Goal: Check status: Check status

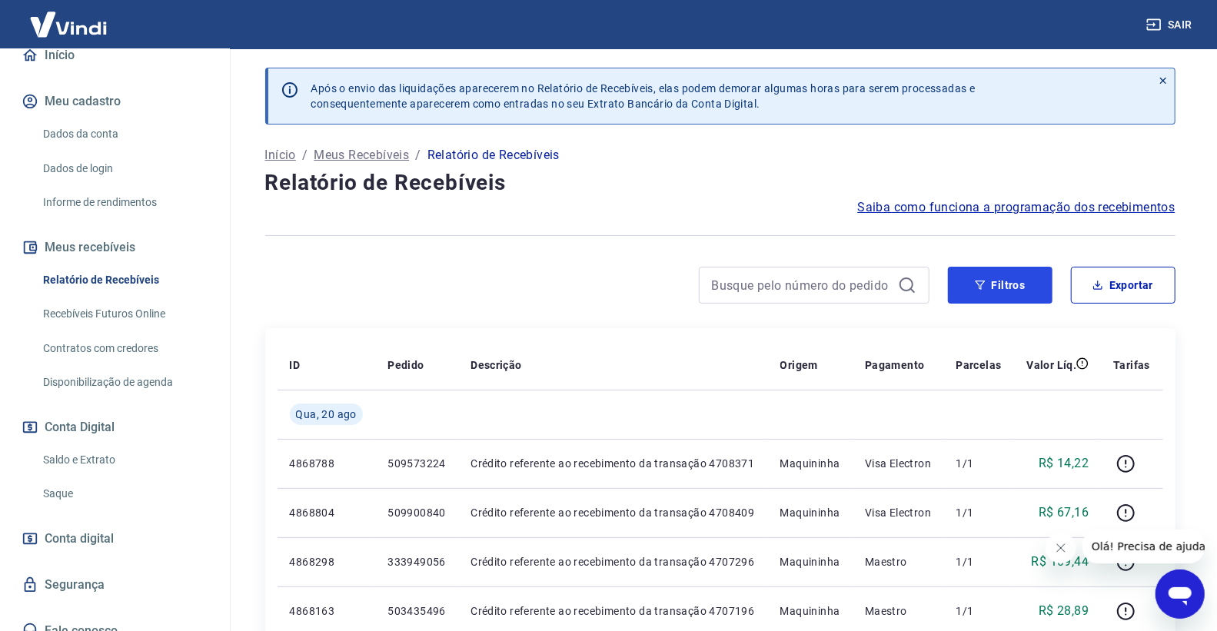
click at [1011, 277] on button "Filtros" at bounding box center [1000, 285] width 105 height 37
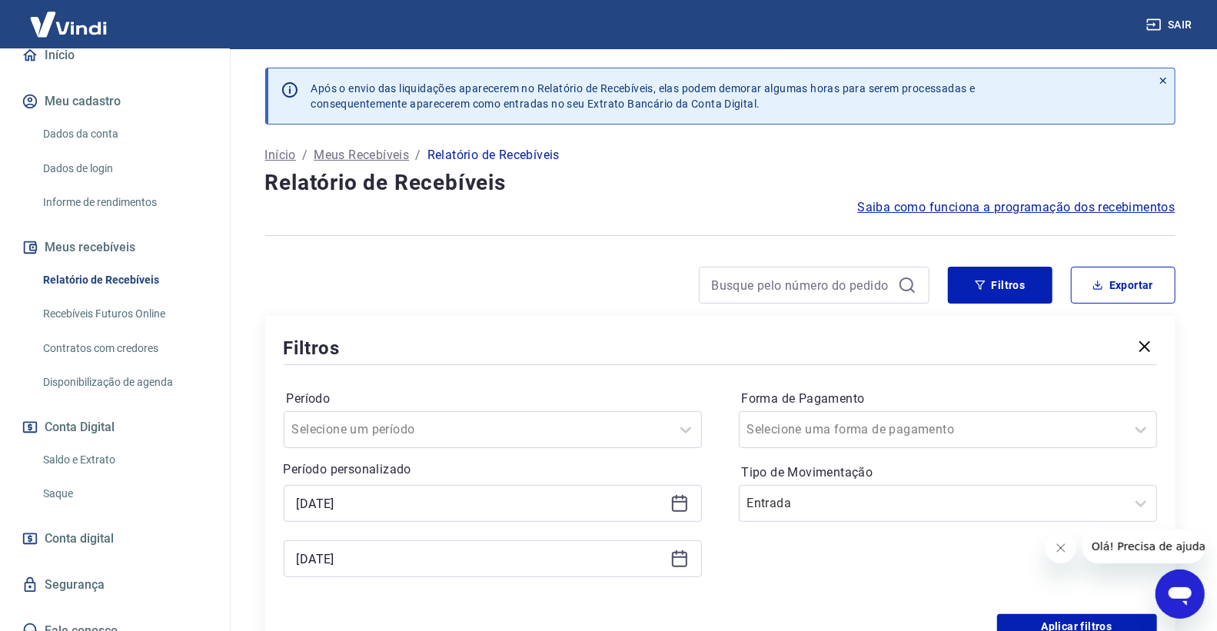
click at [682, 510] on icon at bounding box center [679, 503] width 18 height 18
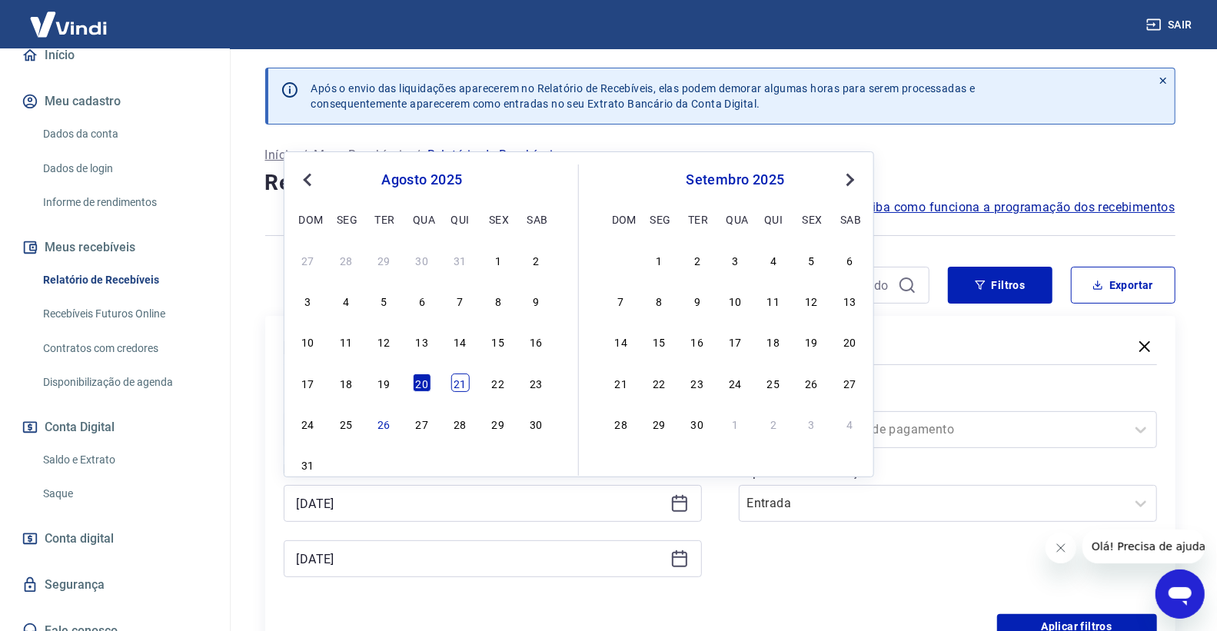
click at [457, 388] on div "21" at bounding box center [459, 383] width 18 height 18
type input "21/08/2025"
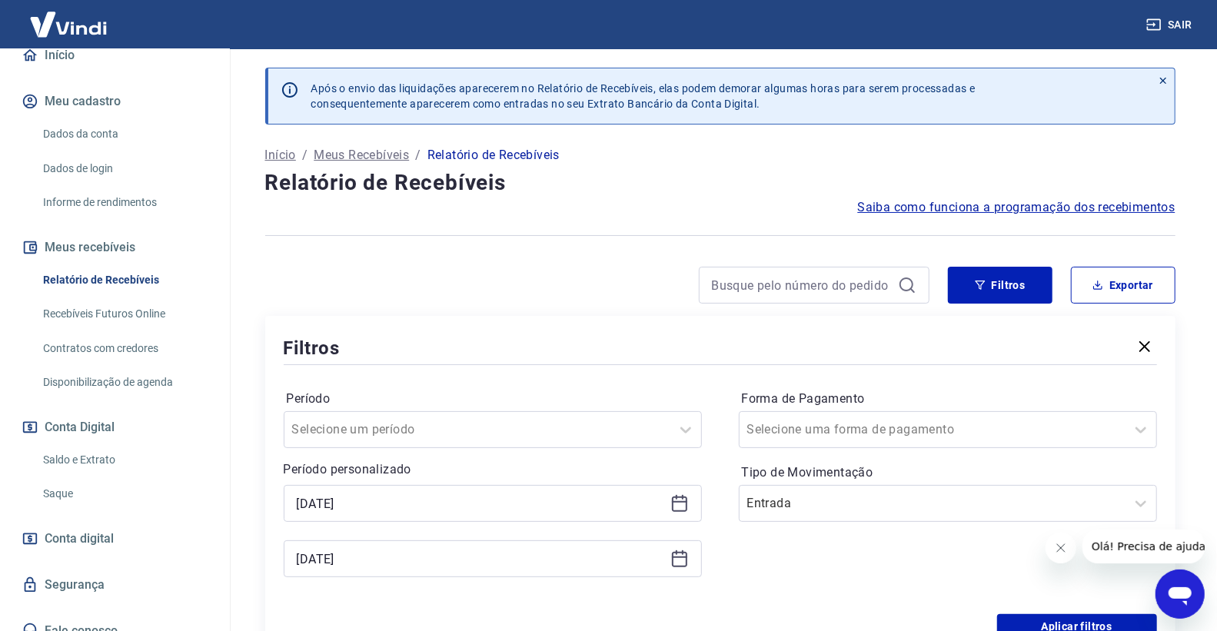
click at [685, 563] on icon at bounding box center [679, 558] width 18 height 18
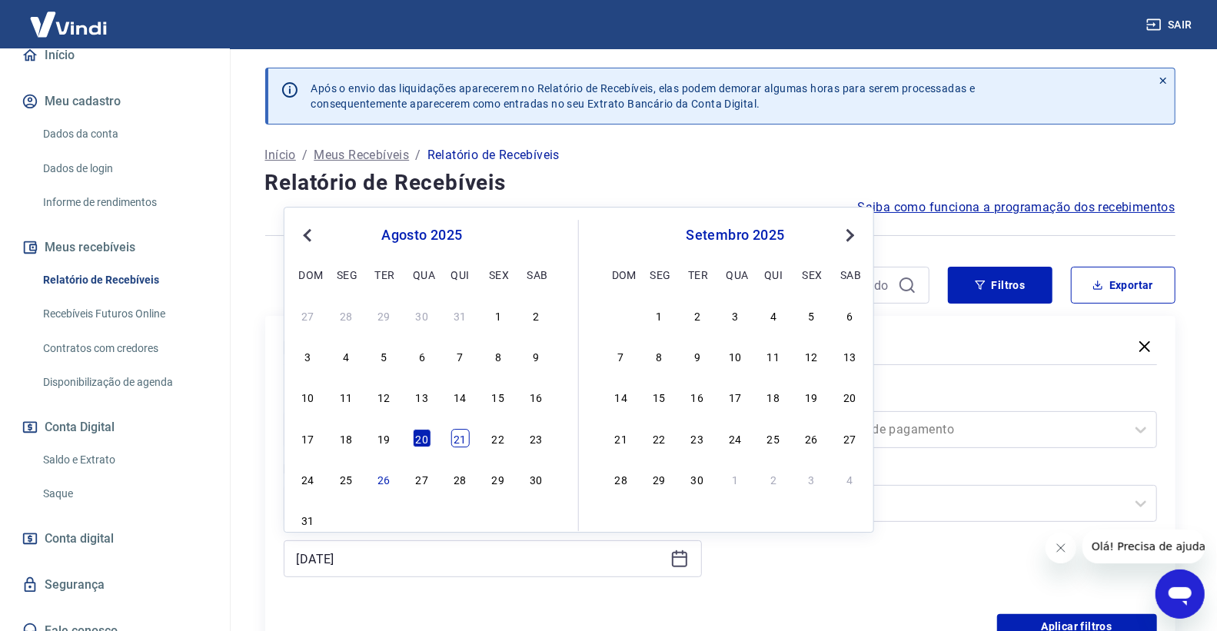
click at [466, 440] on div "21" at bounding box center [459, 438] width 18 height 18
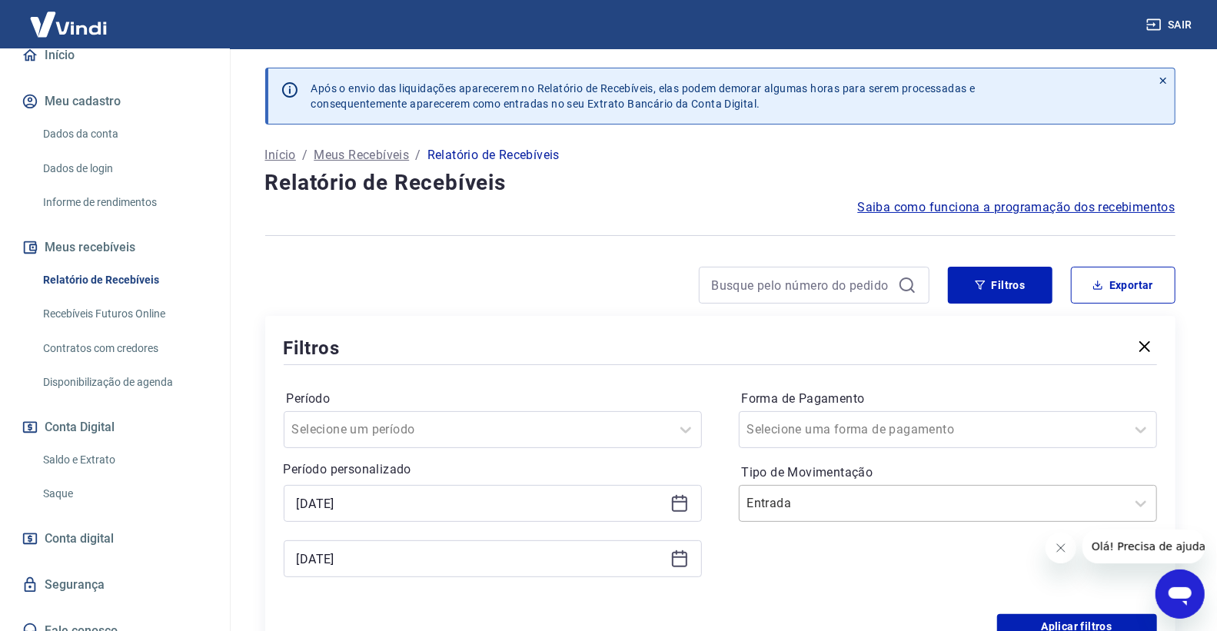
type input "21/08/2025"
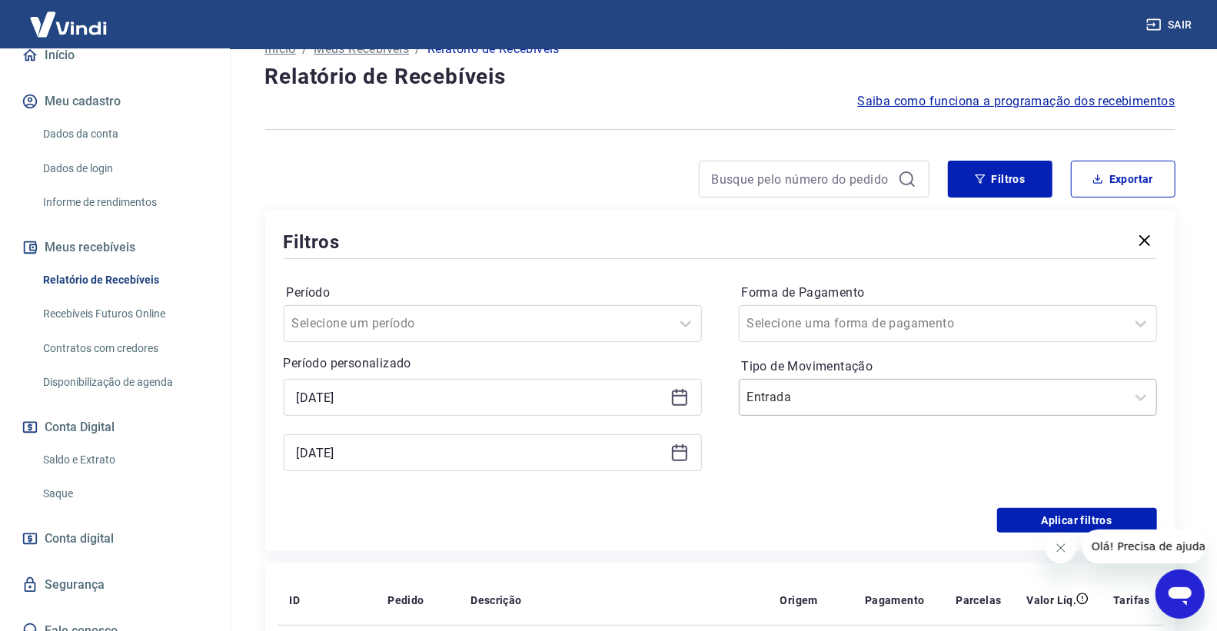
scroll to position [256, 0]
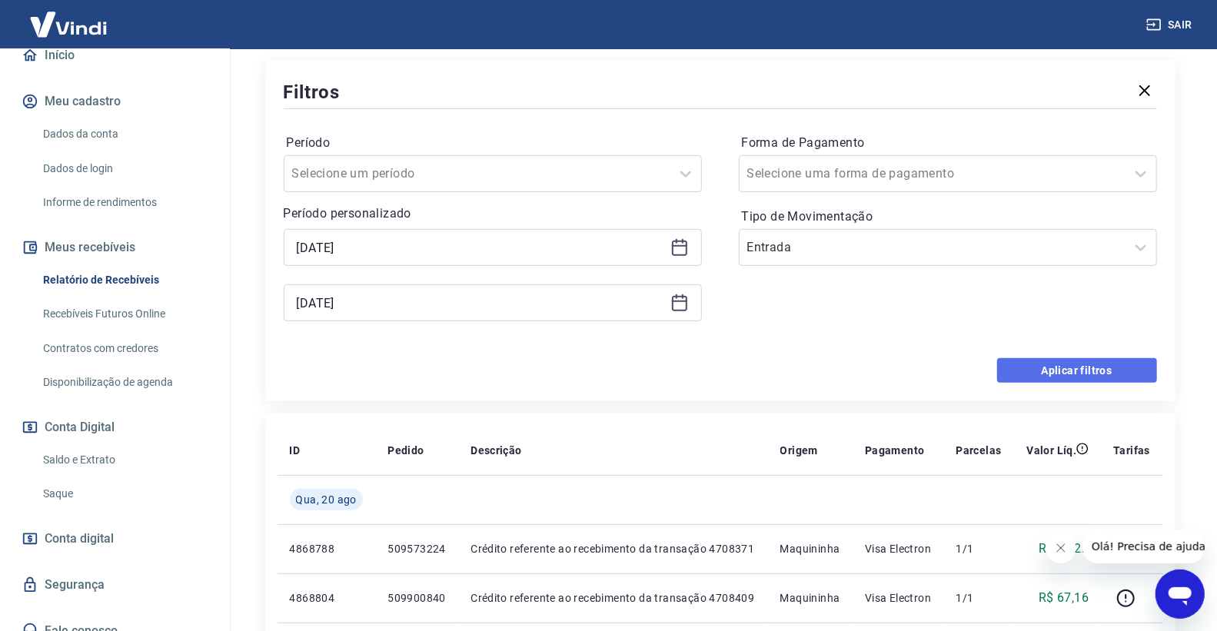
click at [1046, 370] on button "Aplicar filtros" at bounding box center [1077, 370] width 160 height 25
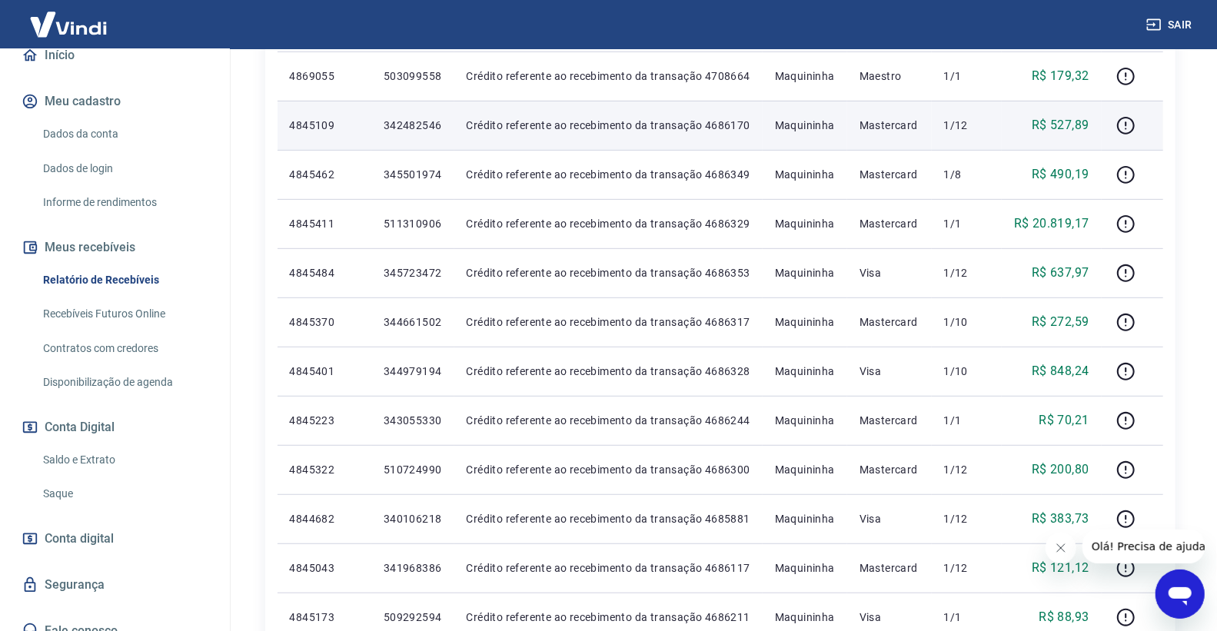
scroll to position [512, 0]
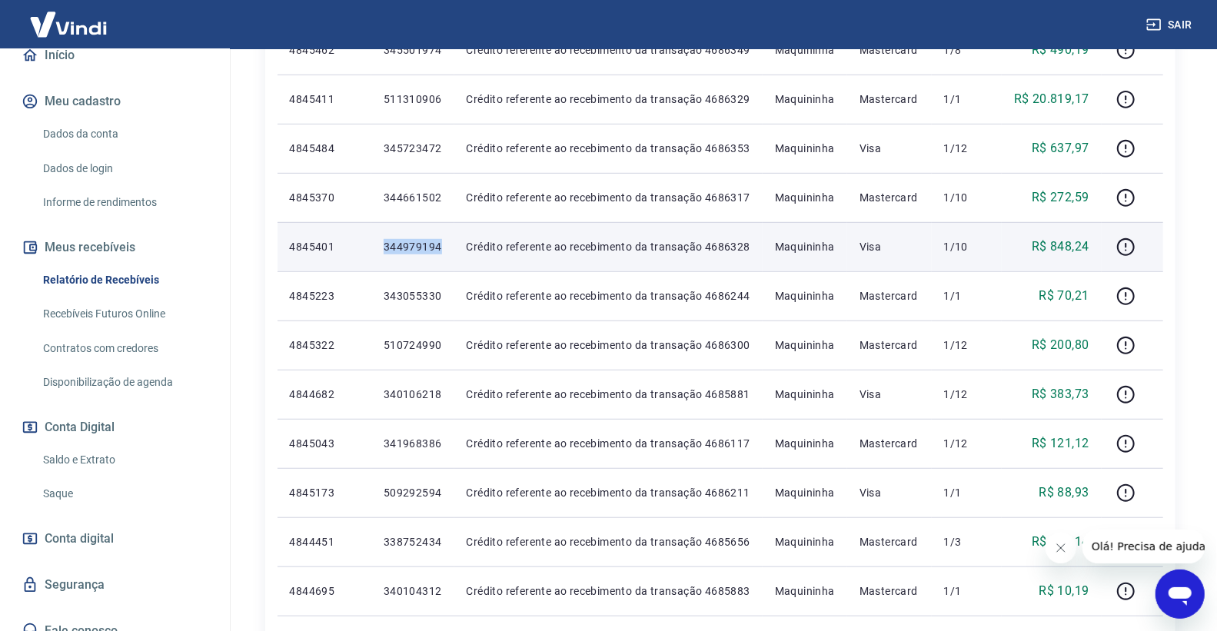
drag, startPoint x: 385, startPoint y: 244, endPoint x: 443, endPoint y: 256, distance: 58.9
click at [443, 256] on td "344979194" at bounding box center [412, 246] width 83 height 49
copy p "344979194"
